Goal: Task Accomplishment & Management: Use online tool/utility

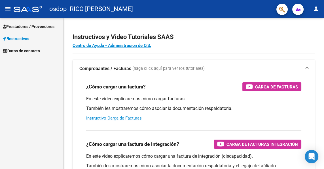
click at [22, 27] on span "Prestadores / Proveedores" at bounding box center [29, 27] width 52 height 6
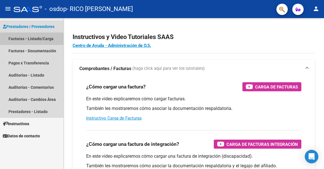
click at [43, 39] on link "Facturas - Listado/Carga" at bounding box center [31, 39] width 63 height 12
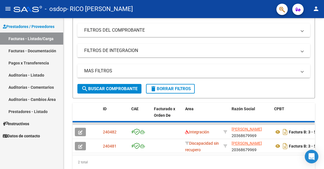
scroll to position [90, 0]
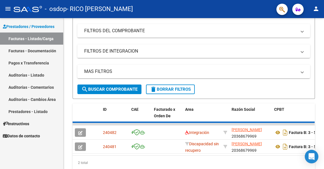
click at [80, 132] on icon "button" at bounding box center [80, 133] width 4 height 4
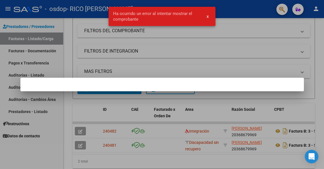
scroll to position [89, 0]
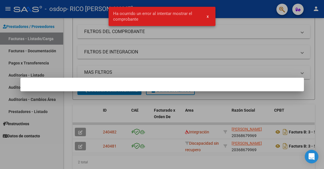
click at [218, 45] on div at bounding box center [162, 84] width 324 height 169
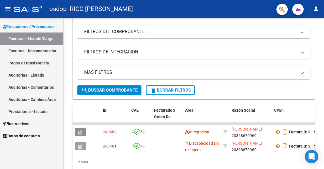
click at [80, 135] on button "button" at bounding box center [80, 132] width 11 height 9
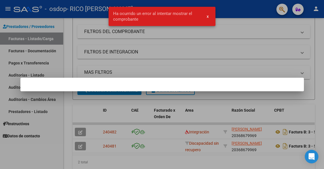
click at [234, 92] on div at bounding box center [162, 84] width 324 height 169
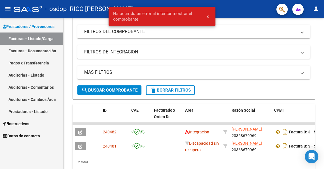
click at [83, 132] on button "button" at bounding box center [80, 132] width 11 height 9
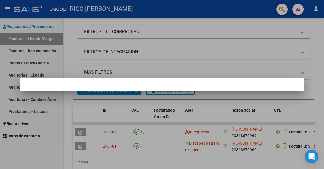
click at [78, 135] on div at bounding box center [162, 84] width 324 height 169
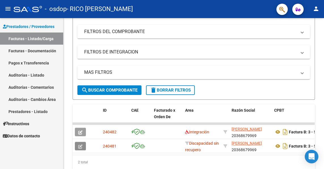
click at [76, 150] on button "button" at bounding box center [80, 146] width 11 height 9
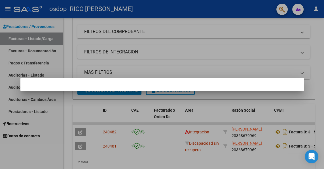
click at [204, 109] on div at bounding box center [162, 84] width 324 height 169
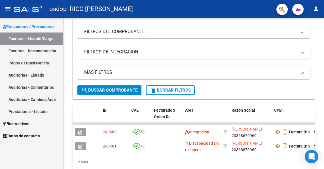
click at [224, 131] on icon at bounding box center [225, 132] width 4 height 4
type input "20368679969"
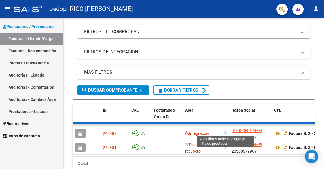
click at [238, 67] on mat-expansion-panel-header "MAS FILTROS" at bounding box center [193, 73] width 233 height 14
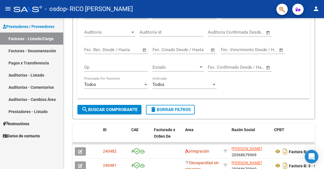
scroll to position [185, 0]
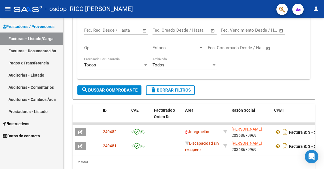
click at [188, 143] on icon at bounding box center [187, 144] width 4 height 4
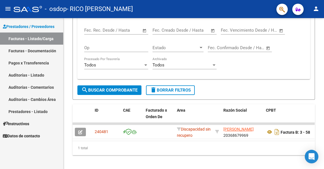
scroll to position [171, 0]
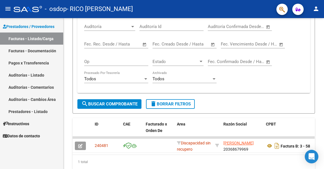
click at [179, 143] on icon at bounding box center [179, 143] width 4 height 4
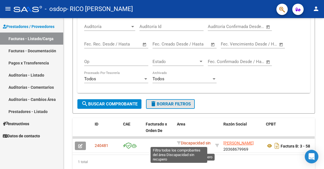
click at [177, 107] on button "delete Borrar Filtros" at bounding box center [170, 104] width 49 height 10
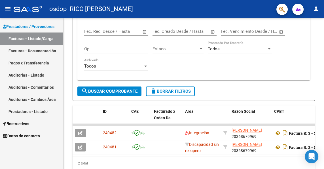
scroll to position [185, 0]
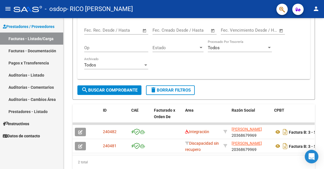
click at [85, 146] on button "button" at bounding box center [80, 146] width 11 height 9
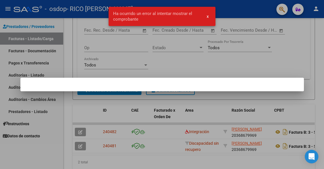
click at [173, 169] on div at bounding box center [162, 84] width 324 height 169
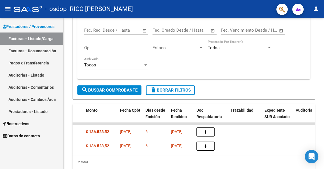
scroll to position [0, 251]
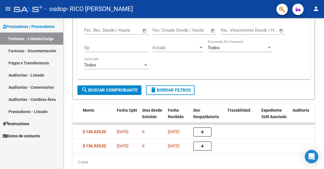
click at [202, 130] on icon "button" at bounding box center [202, 132] width 4 height 4
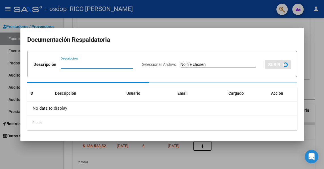
scroll to position [185, 0]
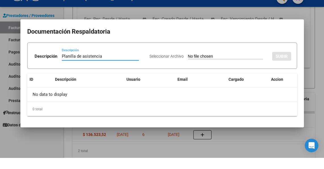
type input "Planilla de asistencia"
click at [194, 50] on mat-dialog-content "Documentación Respaldatoria Descripción Planilla de asistencia Descripción Sele…" at bounding box center [161, 84] width 283 height 95
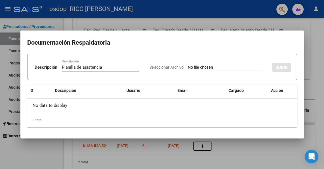
click at [211, 68] on input "Seleccionar Archivo" at bounding box center [225, 67] width 75 height 5
click at [58, 155] on div at bounding box center [162, 84] width 324 height 169
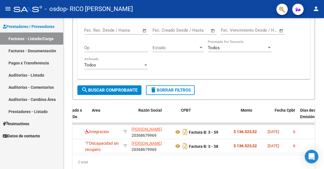
scroll to position [0, 100]
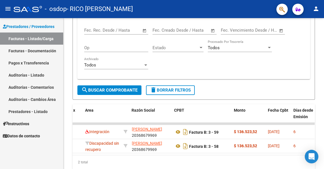
click at [177, 131] on icon at bounding box center [177, 132] width 7 height 7
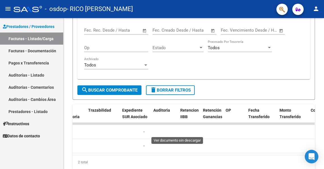
scroll to position [0, 259]
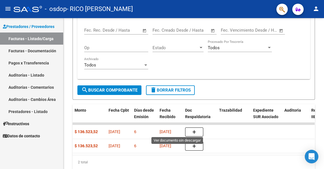
click at [195, 130] on icon "button" at bounding box center [194, 132] width 4 height 4
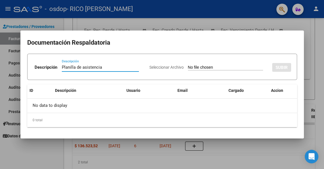
type input "Planilla de asistencia"
click at [218, 66] on input "Seleccionar Archivo" at bounding box center [225, 67] width 75 height 5
click at [212, 70] on input "Seleccionar Archivo" at bounding box center [225, 67] width 75 height 5
type input "C:\fakepath\PA [PERSON_NAME] rico cpei.pdf"
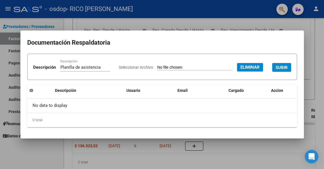
click at [275, 70] on span "SUBIR" at bounding box center [281, 67] width 12 height 5
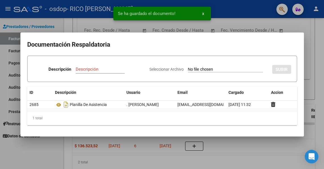
click at [47, 155] on div at bounding box center [162, 84] width 324 height 169
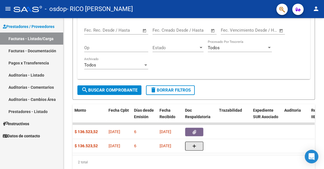
click at [198, 145] on button "button" at bounding box center [194, 146] width 18 height 9
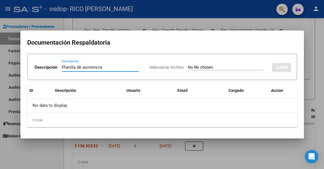
type input "Planilla de asistencia"
click at [210, 69] on input "Seleccionar Archivo" at bounding box center [225, 67] width 75 height 5
type input "C:\fakepath\PA [PERSON_NAME] rico escuela.pdf"
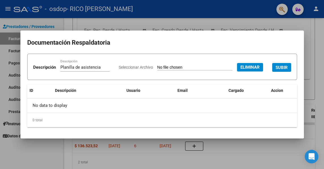
click at [275, 70] on span "SUBIR" at bounding box center [281, 67] width 12 height 5
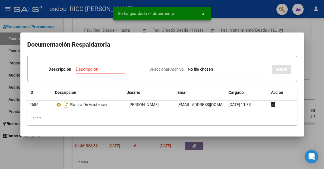
click at [95, 69] on input "Descripción" at bounding box center [100, 69] width 49 height 5
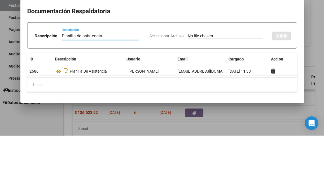
type input "Planilla de asistencia"
click at [311, 94] on div at bounding box center [162, 84] width 324 height 169
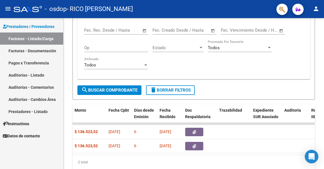
click at [194, 149] on button "button" at bounding box center [194, 146] width 18 height 9
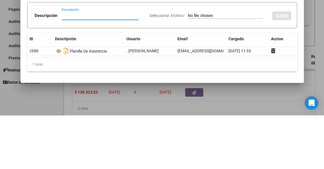
click at [3, 98] on div at bounding box center [162, 84] width 324 height 169
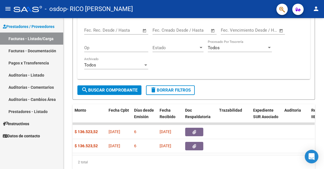
click at [201, 132] on button "button" at bounding box center [194, 132] width 18 height 9
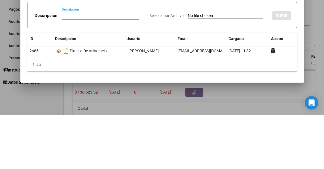
click at [10, 104] on div at bounding box center [162, 84] width 324 height 169
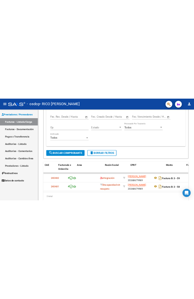
scroll to position [0, 0]
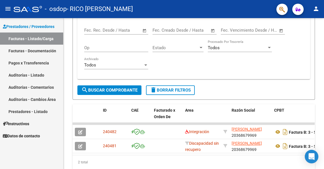
click at [203, 146] on div "Discapacidad sin recupero" at bounding box center [202, 147] width 34 height 12
click at [80, 146] on icon "button" at bounding box center [80, 147] width 4 height 4
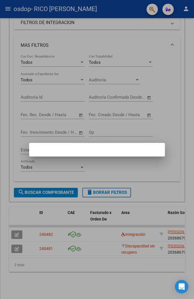
scroll to position [118, 0]
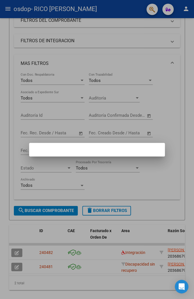
click at [146, 169] on div at bounding box center [97, 149] width 194 height 299
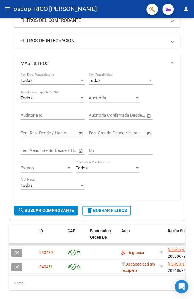
click at [18, 169] on icon "button" at bounding box center [17, 253] width 4 height 4
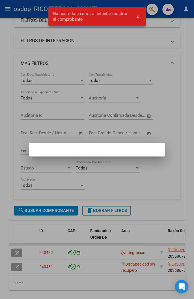
click at [79, 169] on div at bounding box center [97, 149] width 194 height 299
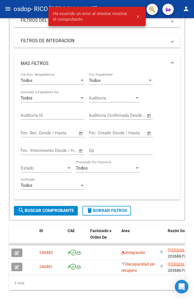
click at [50, 169] on span "240482" at bounding box center [46, 252] width 14 height 5
click at [176, 164] on div "Todos Con Doc. Respaldatoria Todos Con Trazabilidad Todos Asociado a Expediente…" at bounding box center [97, 136] width 167 height 127
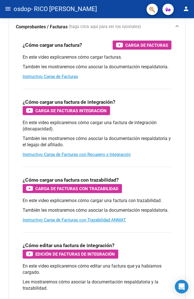
scroll to position [127, 0]
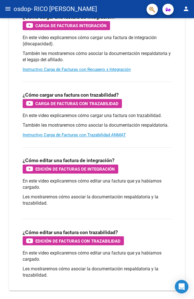
click at [33, 169] on div "Edición de Facturas de integración" at bounding box center [70, 168] width 89 height 9
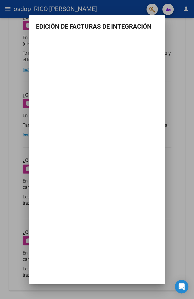
click at [188, 91] on div at bounding box center [97, 149] width 194 height 299
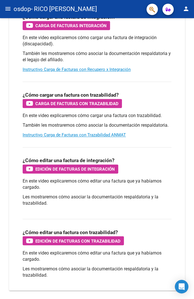
click at [154, 7] on icon "button" at bounding box center [153, 9] width 6 height 7
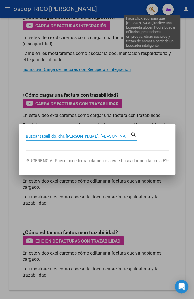
click at [37, 136] on input "Buscar (apellido, dni, [PERSON_NAME], [PERSON_NAME], cuit, obra social)" at bounding box center [78, 136] width 105 height 5
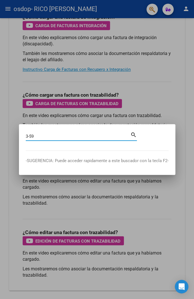
type input "3-59"
click at [136, 134] on mat-icon "search" at bounding box center [134, 134] width 7 height 7
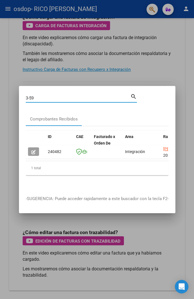
click at [37, 151] on button "button" at bounding box center [33, 151] width 11 height 9
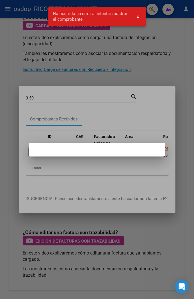
click at [139, 18] on span "x" at bounding box center [138, 16] width 2 height 5
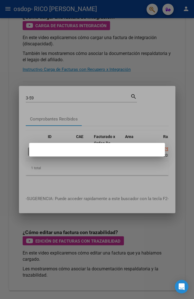
click at [137, 151] on mat-dialog-container at bounding box center [97, 150] width 136 height 14
click at [148, 120] on div at bounding box center [97, 149] width 194 height 299
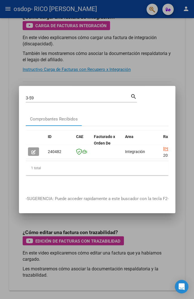
click at [35, 151] on icon "button" at bounding box center [33, 152] width 4 height 4
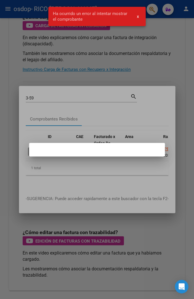
click at [138, 17] on span "x" at bounding box center [138, 16] width 2 height 5
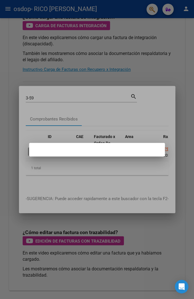
click at [123, 169] on div at bounding box center [97, 149] width 194 height 299
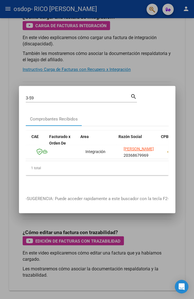
scroll to position [0, 0]
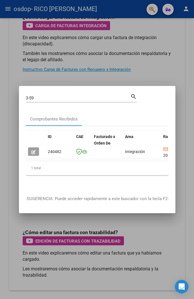
click at [106, 138] on span "Facturado x Orden De" at bounding box center [104, 139] width 21 height 11
click at [34, 152] on icon "button" at bounding box center [33, 152] width 4 height 4
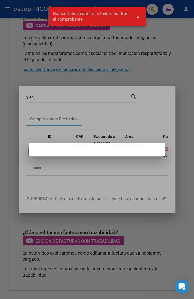
click at [87, 169] on div at bounding box center [97, 149] width 194 height 299
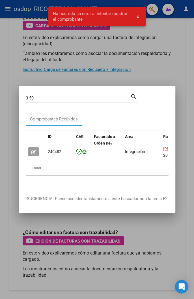
click at [175, 62] on div at bounding box center [97, 149] width 194 height 299
